Goal: Information Seeking & Learning: Compare options

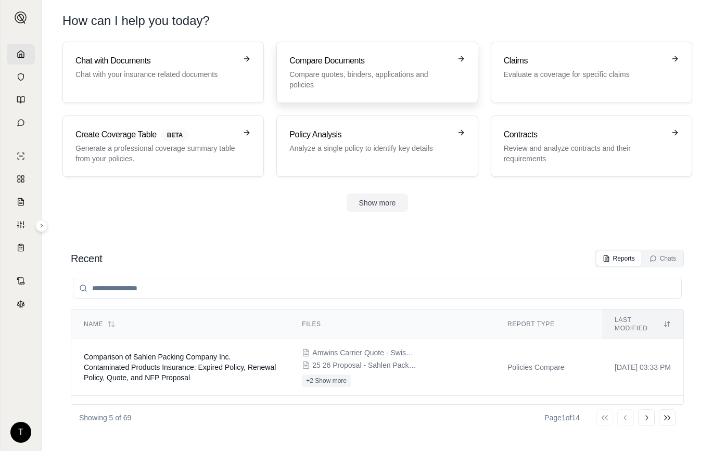
click at [342, 68] on div "Compare Documents Compare quotes, binders, applications and policies" at bounding box center [369, 72] width 161 height 35
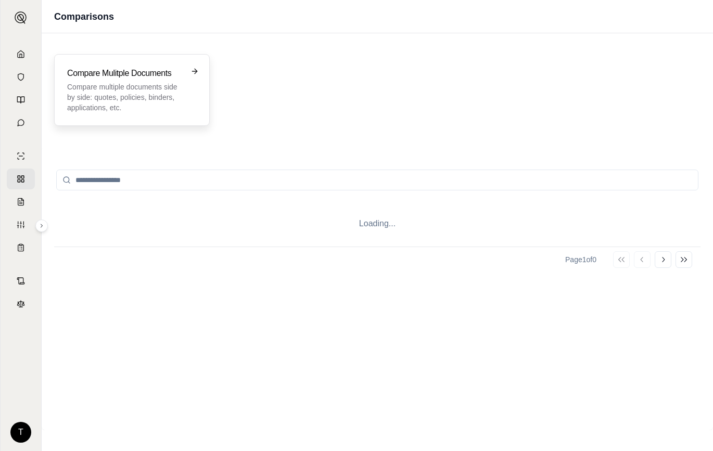
click at [91, 80] on div "Compare Mulitple Documents Compare multiple documents side by side: quotes, pol…" at bounding box center [124, 90] width 115 height 46
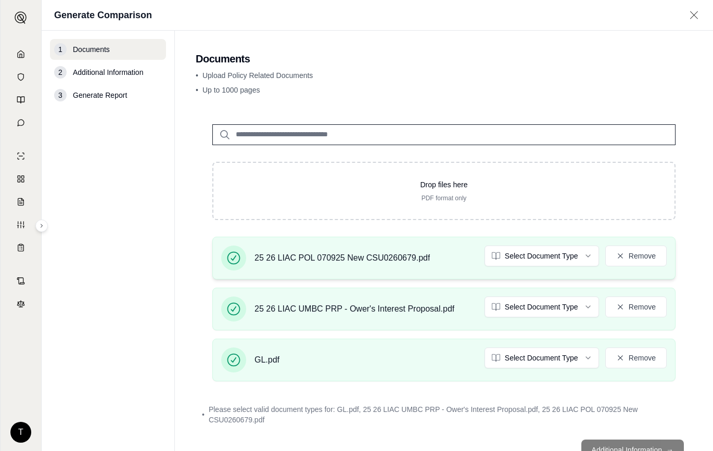
click at [328, 253] on span "25 26 LIAC POL 070925 New CSU0260679.pdf" at bounding box center [341, 258] width 175 height 12
click at [577, 256] on html "T Generate Comparison 1 Documents 2 Additional Information 3 Generate Report Do…" at bounding box center [356, 225] width 713 height 451
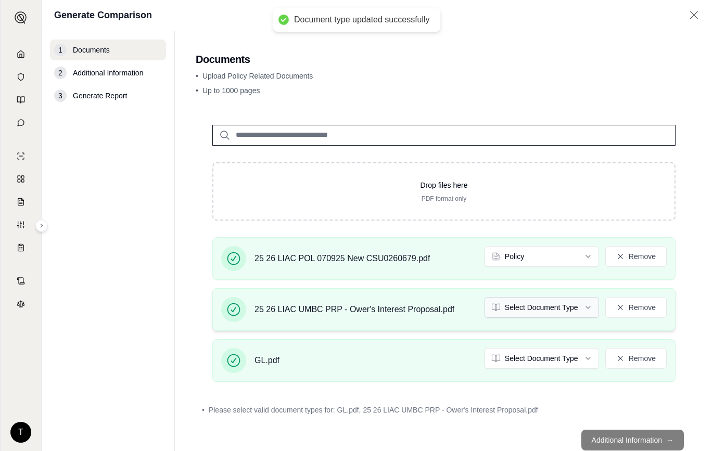
click at [577, 308] on html "Document type updated successfully T Generate Comparison 1 Documents 2 Addition…" at bounding box center [356, 225] width 713 height 451
click at [554, 355] on html "Document type updated successfully T Generate Comparison 1 Documents 2 Addition…" at bounding box center [356, 225] width 713 height 451
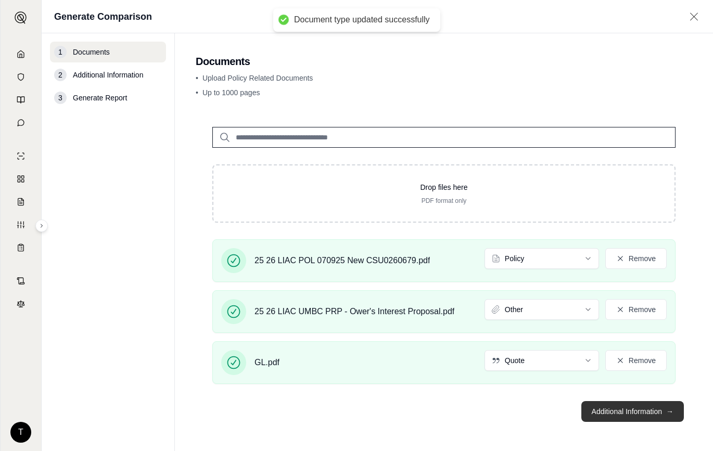
click at [614, 414] on button "Additional Information →" at bounding box center [632, 411] width 102 height 21
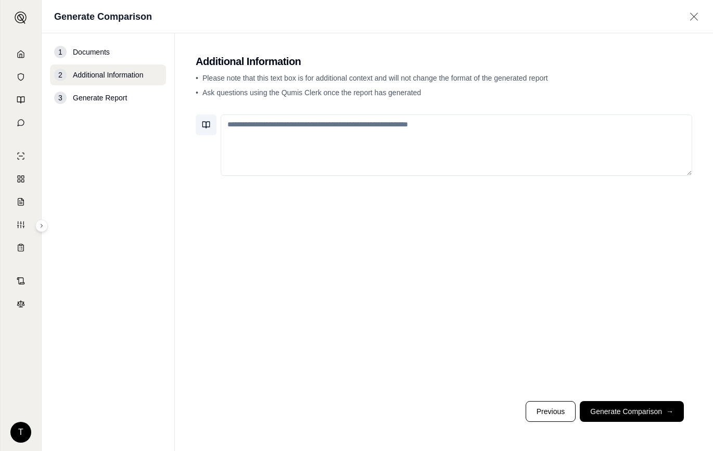
click at [205, 123] on icon at bounding box center [206, 125] width 8 height 8
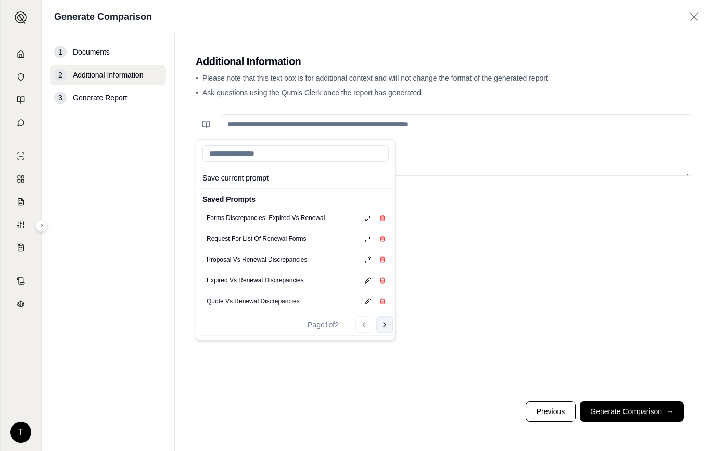
click at [385, 326] on icon at bounding box center [384, 324] width 8 height 8
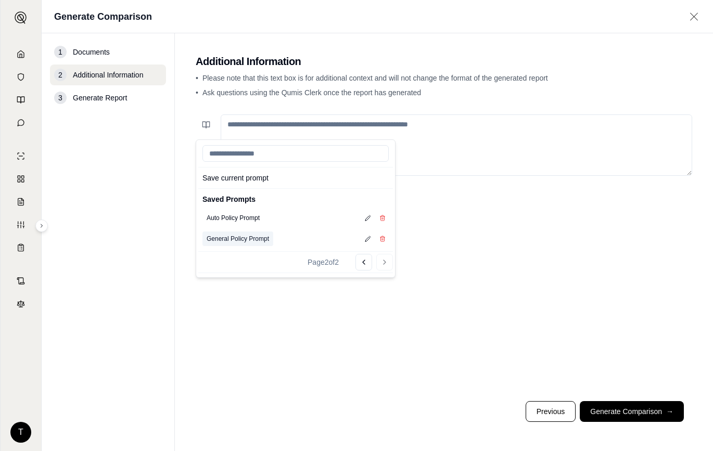
click at [232, 239] on button "General Policy Prompt" at bounding box center [237, 239] width 71 height 15
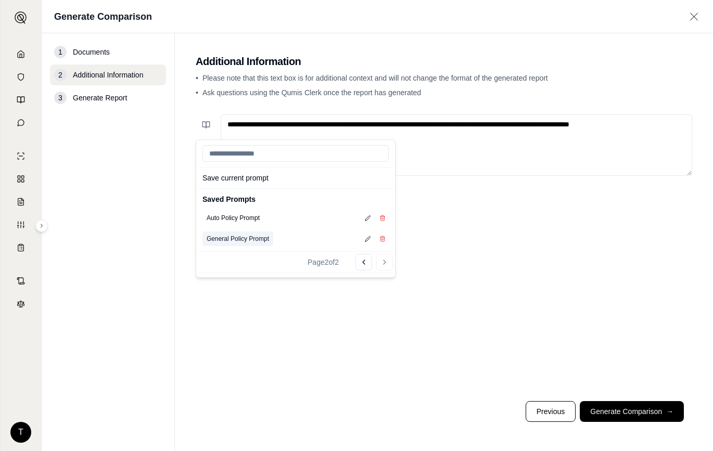
click at [234, 238] on button "General Policy Prompt" at bounding box center [237, 239] width 71 height 15
click at [457, 133] on textarea "**********" at bounding box center [456, 144] width 471 height 61
click at [353, 127] on textarea "**********" at bounding box center [456, 144] width 471 height 61
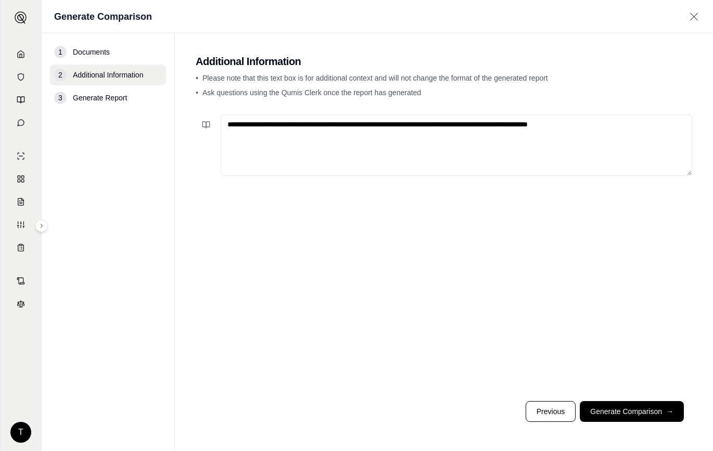
click at [286, 124] on textarea "**********" at bounding box center [456, 144] width 471 height 61
type textarea "**********"
click at [635, 413] on button "Generate Comparison →" at bounding box center [632, 411] width 104 height 21
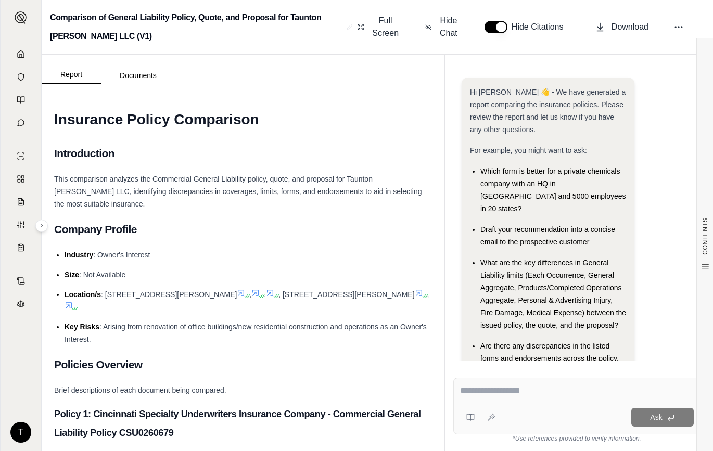
scroll to position [62, 0]
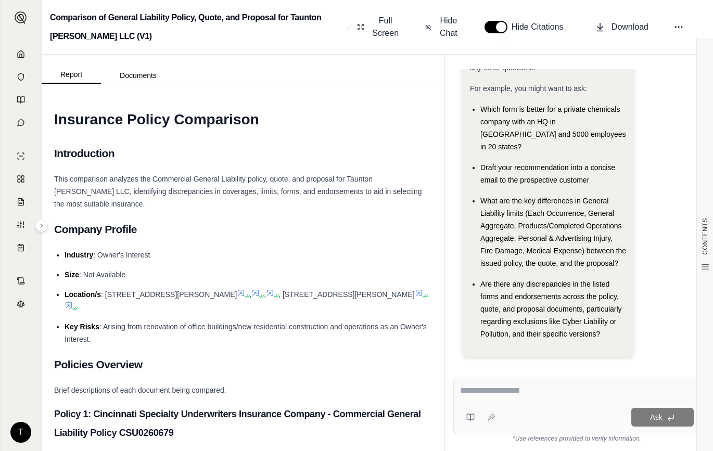
click at [305, 238] on h2 "Company Profile" at bounding box center [243, 229] width 378 height 22
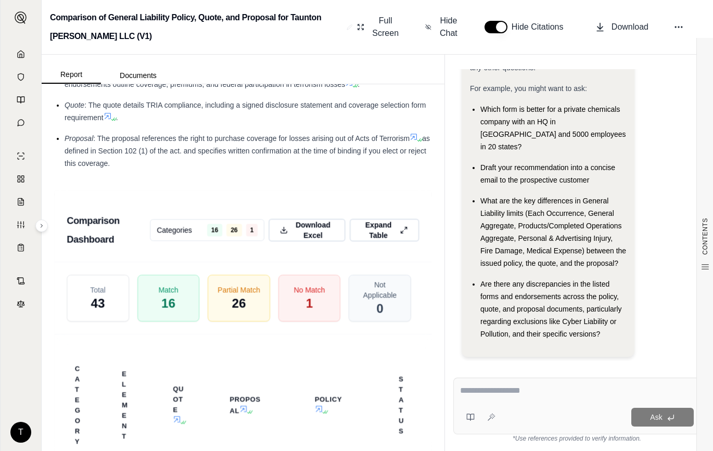
scroll to position [3008, 0]
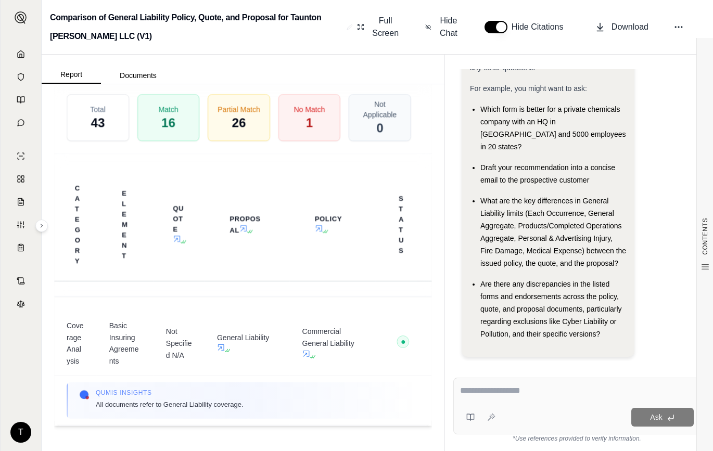
click at [403, 65] on div "Report Documents" at bounding box center [243, 69] width 403 height 29
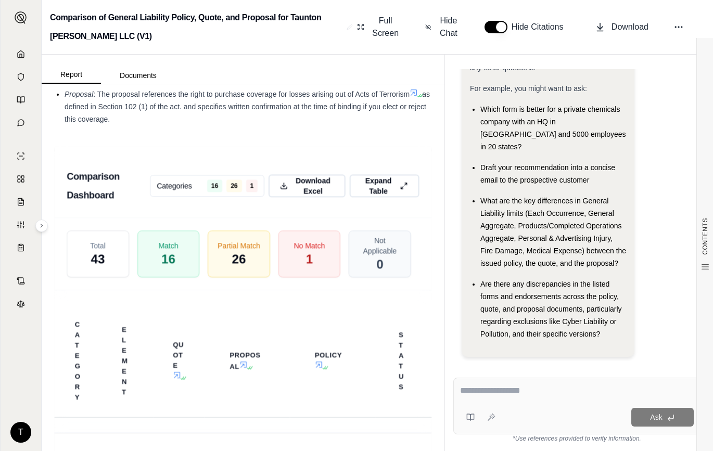
scroll to position [2852, 0]
click at [401, 192] on icon at bounding box center [405, 187] width 8 height 11
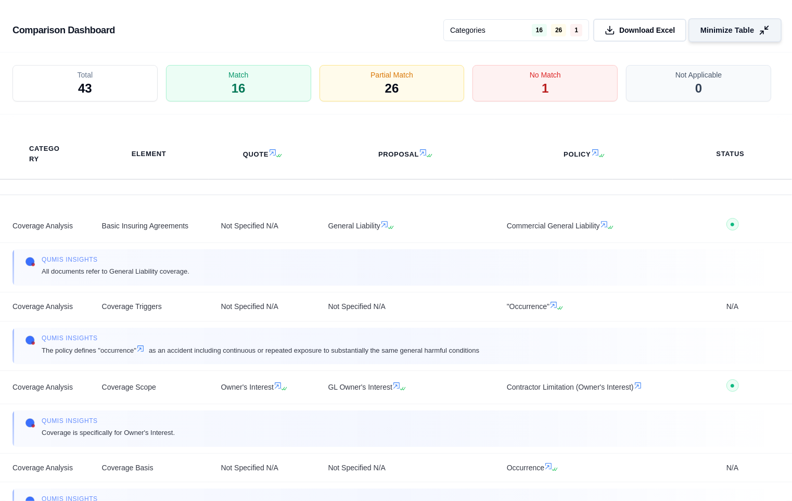
scroll to position [0, 0]
click at [531, 87] on div "No Match 1" at bounding box center [545, 84] width 152 height 38
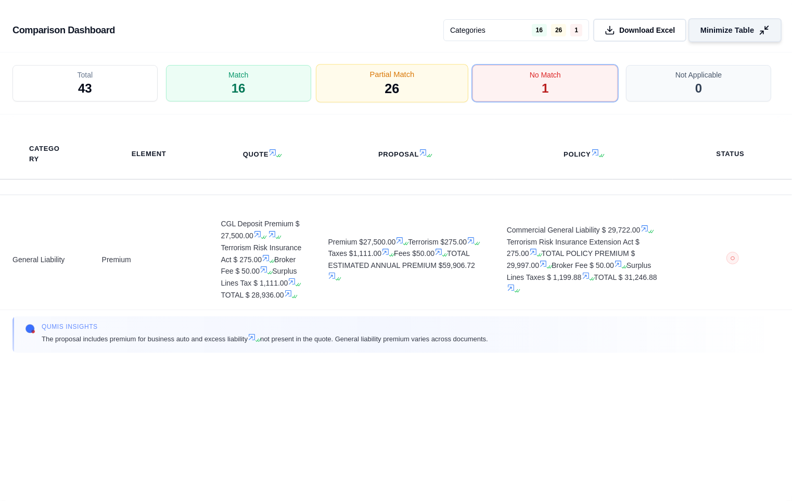
drag, startPoint x: 522, startPoint y: 83, endPoint x: 430, endPoint y: 89, distance: 92.8
click at [522, 83] on div "No Match 1" at bounding box center [544, 83] width 145 height 36
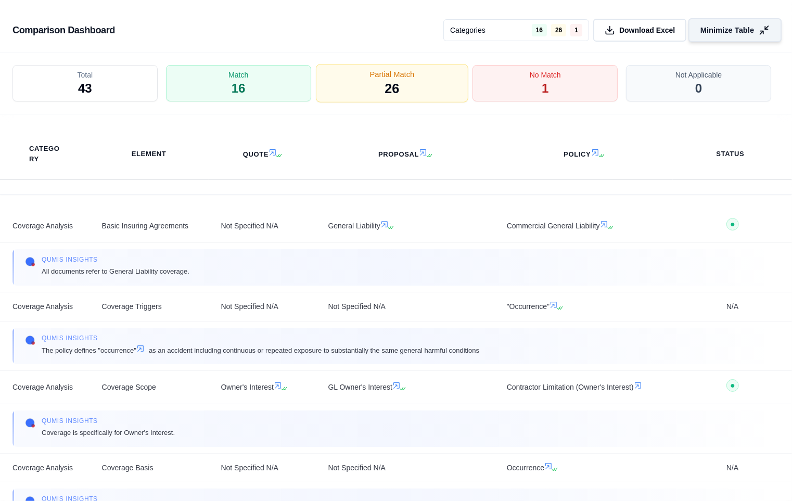
click at [428, 89] on div "Partial Match 26" at bounding box center [392, 84] width 152 height 38
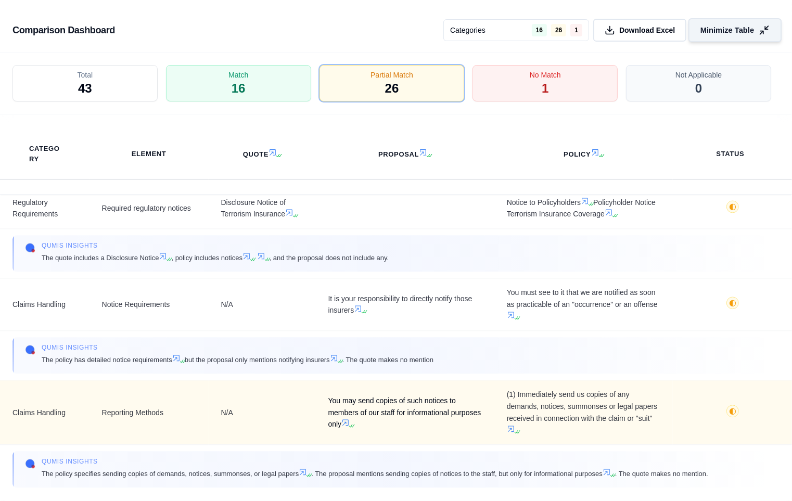
scroll to position [2285, 0]
